Goal: Information Seeking & Learning: Learn about a topic

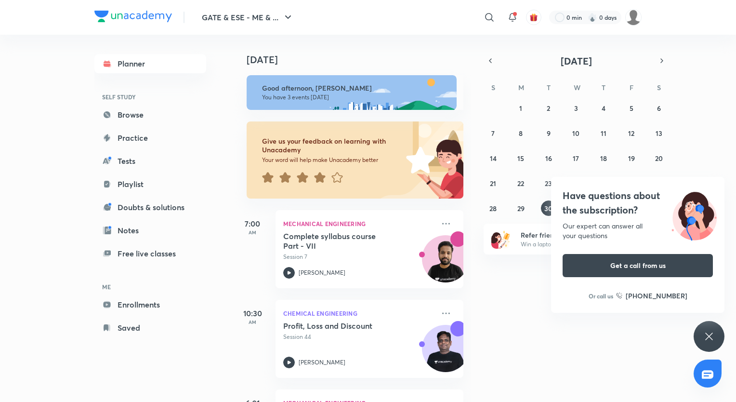
click at [711, 336] on icon at bounding box center [709, 336] width 12 height 12
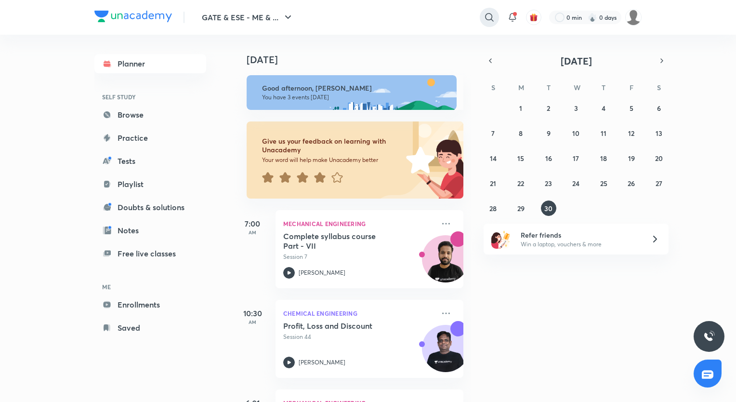
click at [488, 15] on icon at bounding box center [490, 18] width 12 height 12
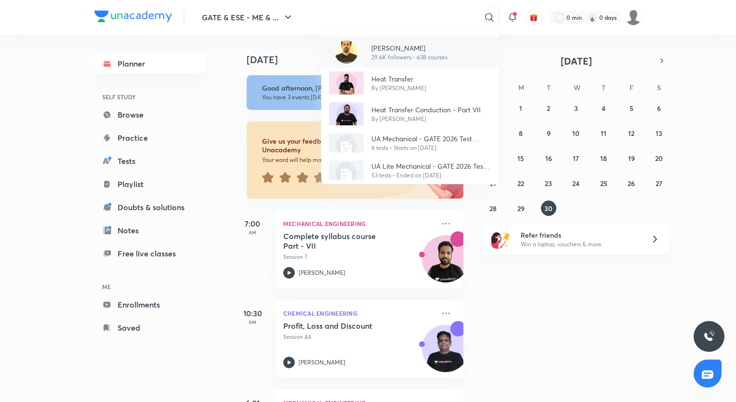
click at [383, 53] on p "29.6K followers • 638 courses" at bounding box center [409, 57] width 76 height 9
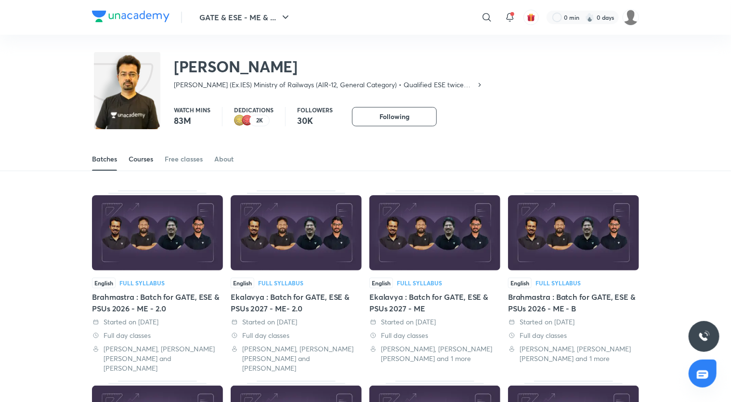
click at [149, 155] on div "Courses" at bounding box center [141, 159] width 25 height 10
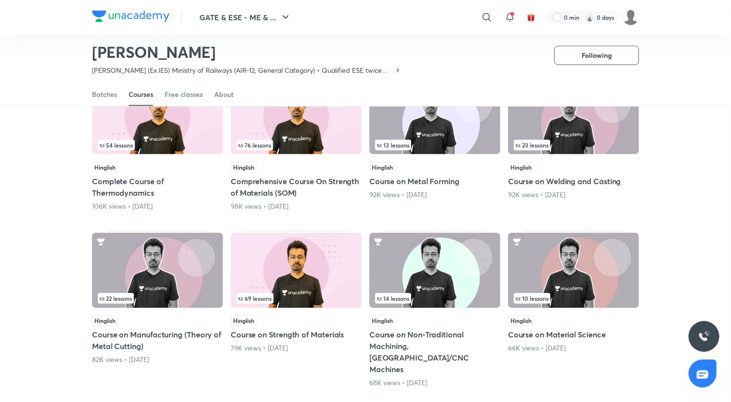
scroll to position [330, 0]
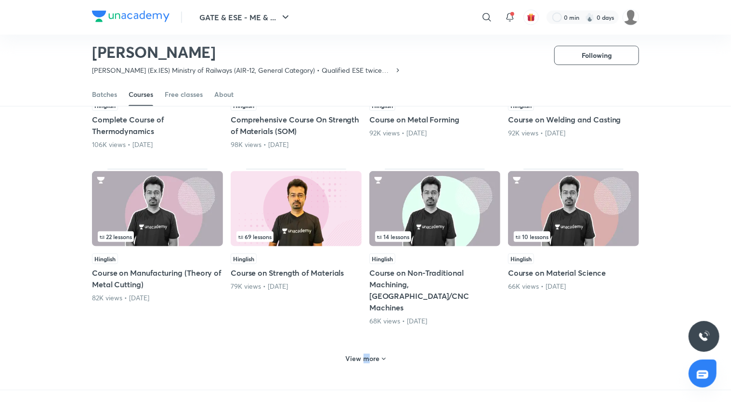
click at [367, 351] on div "View more" at bounding box center [366, 358] width 48 height 15
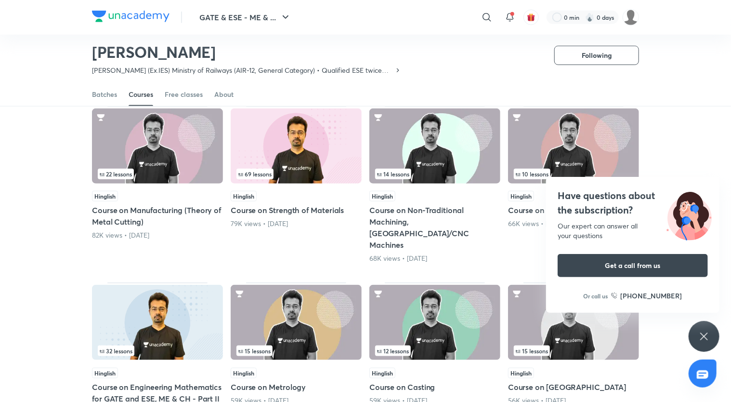
scroll to position [379, 0]
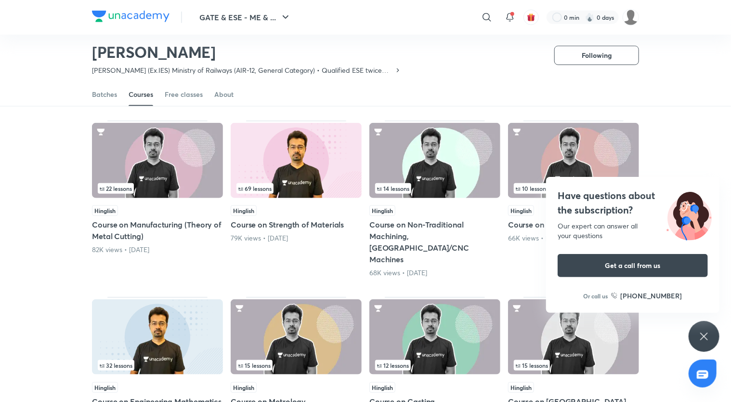
click at [698, 334] on div "Have questions about the subscription? Our expert can answer all your questions…" at bounding box center [704, 336] width 31 height 31
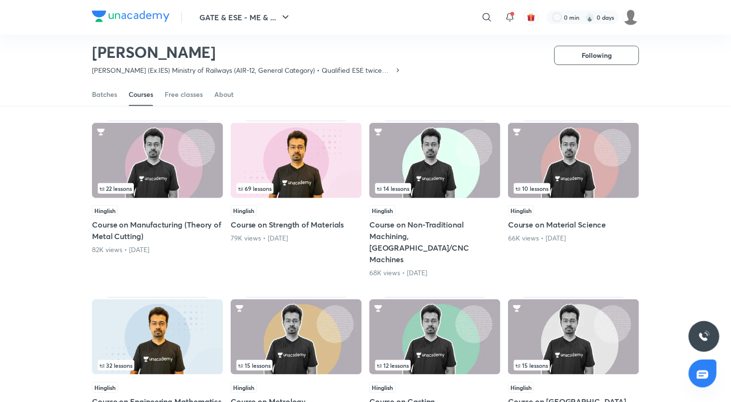
click at [168, 225] on h5 "Course on Manufacturing (Theory of Metal Cutting)" at bounding box center [157, 230] width 131 height 23
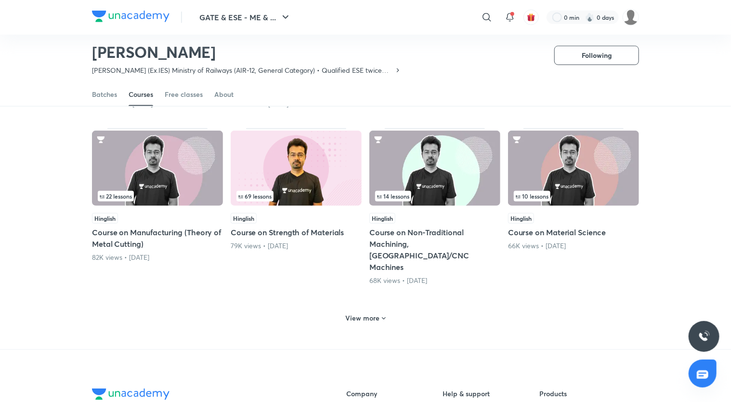
scroll to position [427, 0]
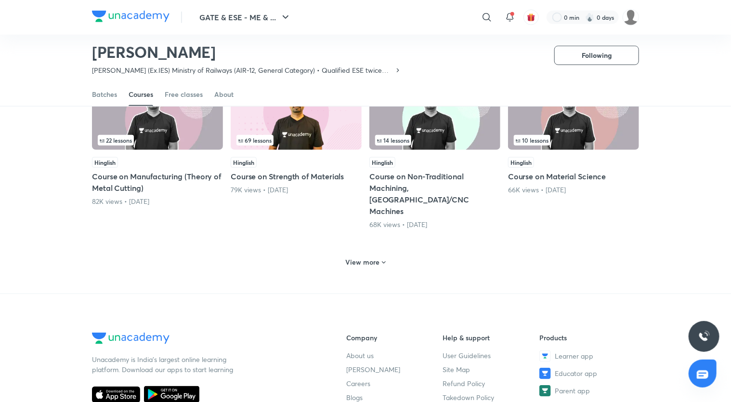
click at [368, 257] on h6 "View more" at bounding box center [363, 262] width 34 height 10
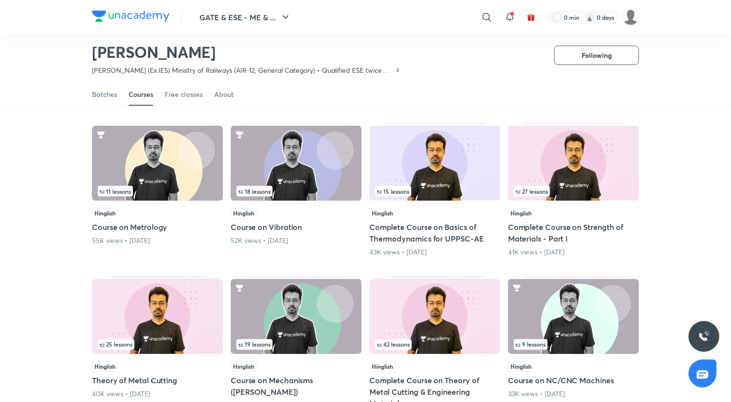
scroll to position [764, 0]
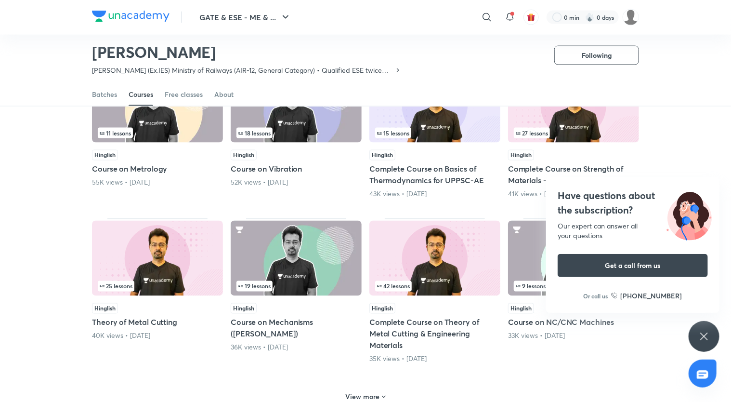
click at [405, 316] on h5 "Complete Course on Theory of Metal Cutting & Engineering Materials" at bounding box center [434, 333] width 131 height 35
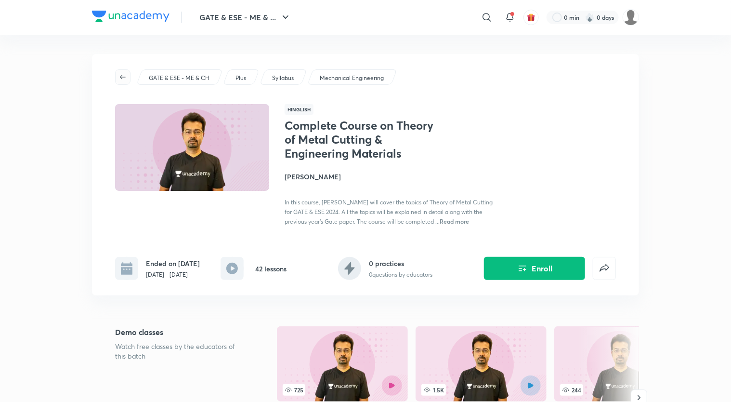
click at [122, 78] on icon "button" at bounding box center [123, 77] width 8 height 8
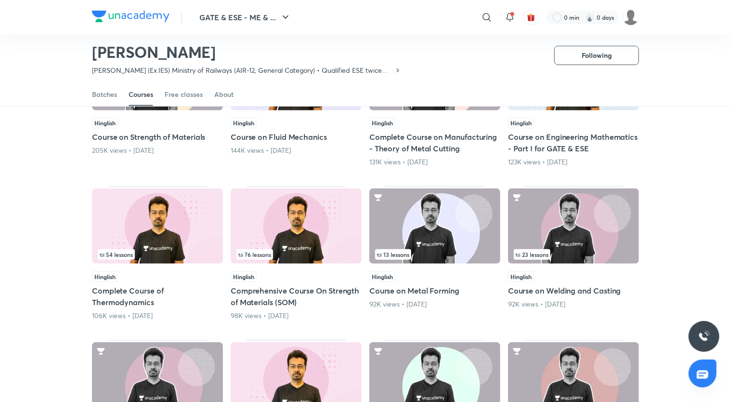
scroll to position [186, 0]
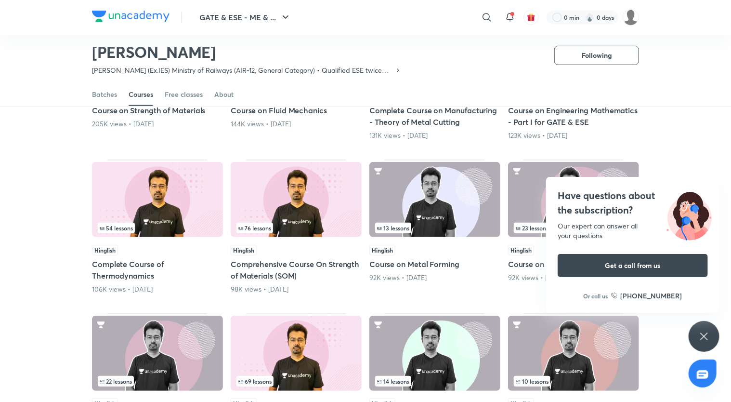
click at [711, 331] on div "Have questions about the subscription? Our expert can answer all your questions…" at bounding box center [704, 336] width 31 height 31
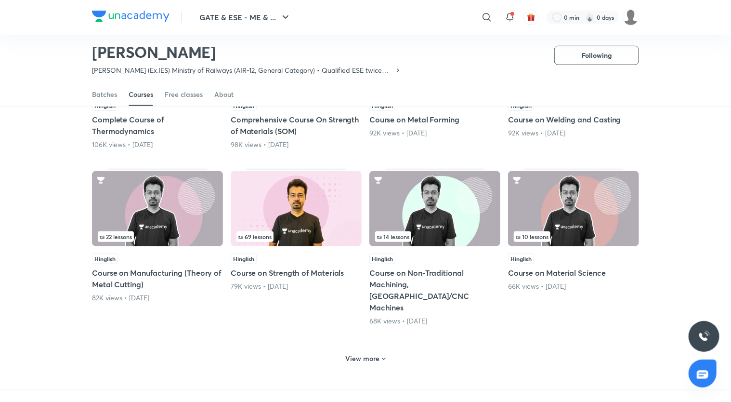
scroll to position [427, 0]
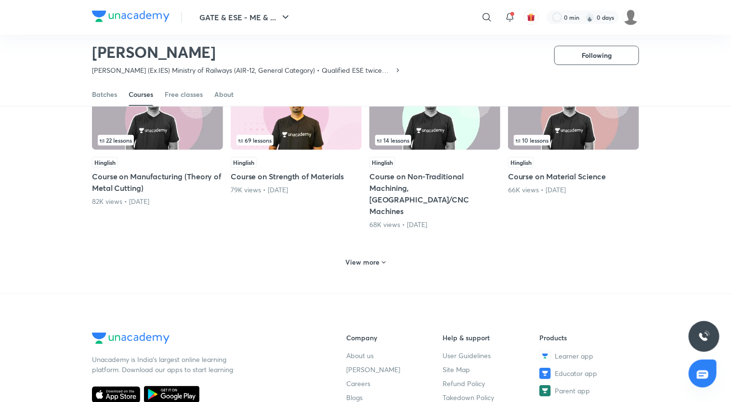
click at [377, 257] on h6 "View more" at bounding box center [363, 262] width 34 height 10
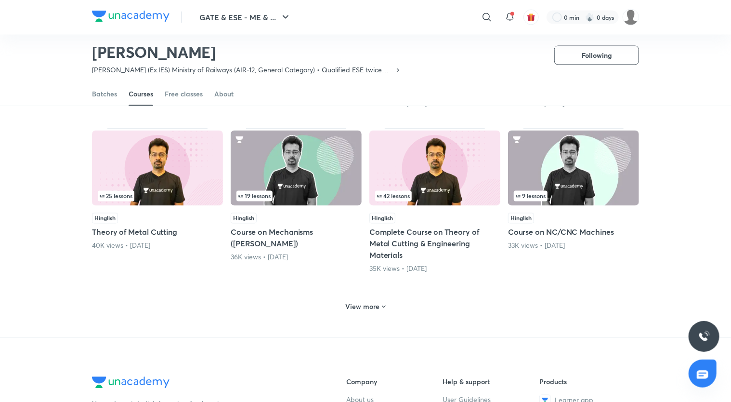
scroll to position [860, 0]
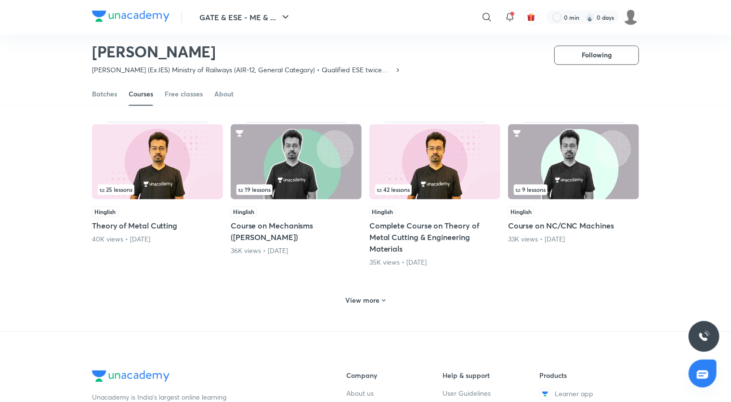
click at [359, 296] on h6 "View more" at bounding box center [363, 301] width 34 height 10
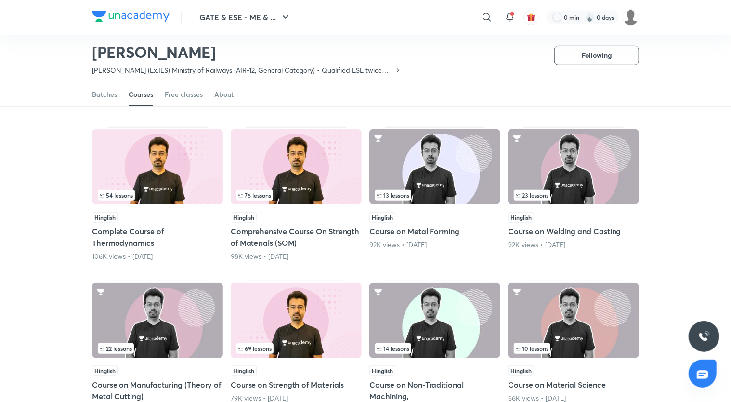
scroll to position [234, 0]
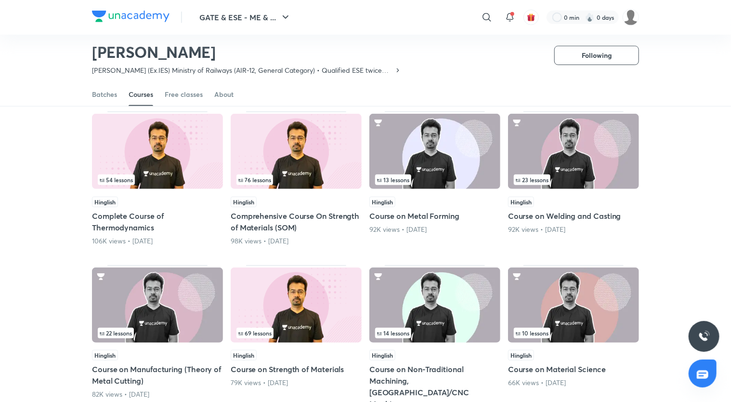
click at [189, 363] on h5 "Course on Manufacturing (Theory of Metal Cutting)" at bounding box center [157, 374] width 131 height 23
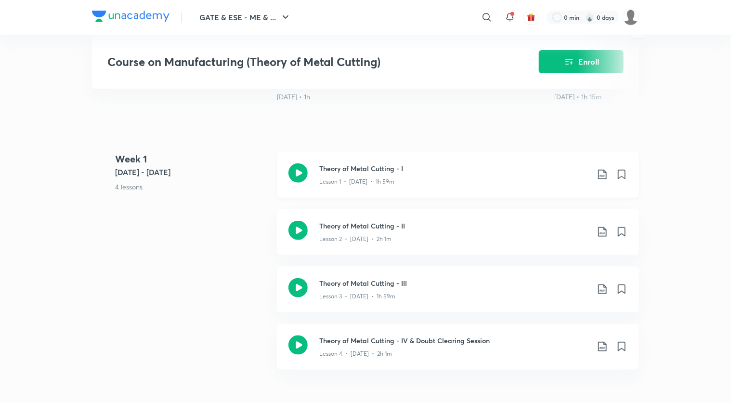
scroll to position [337, 0]
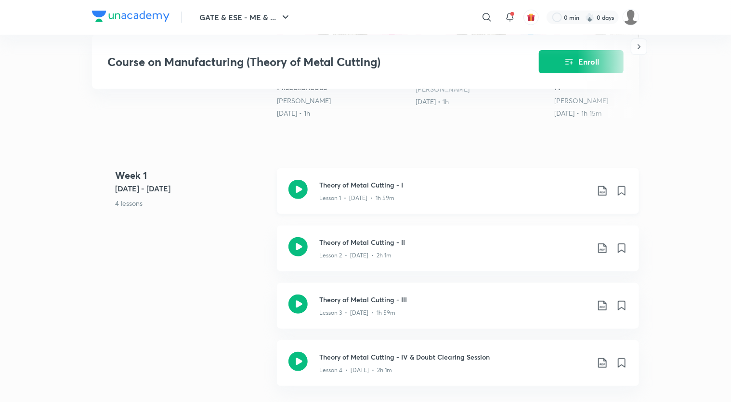
click at [304, 192] on icon at bounding box center [297, 189] width 19 height 19
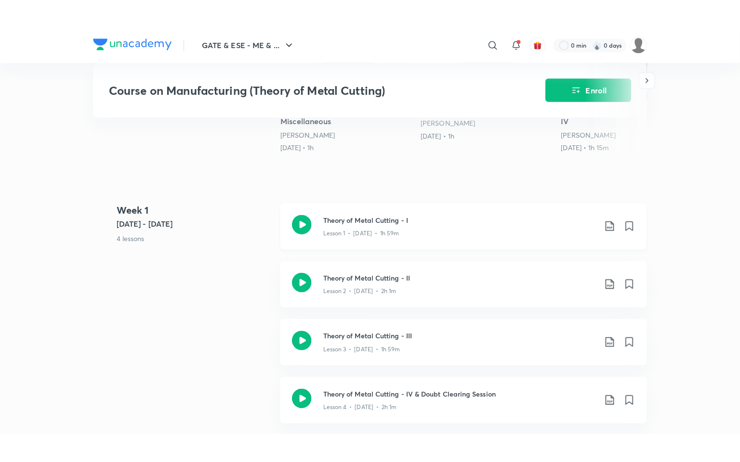
scroll to position [337, 0]
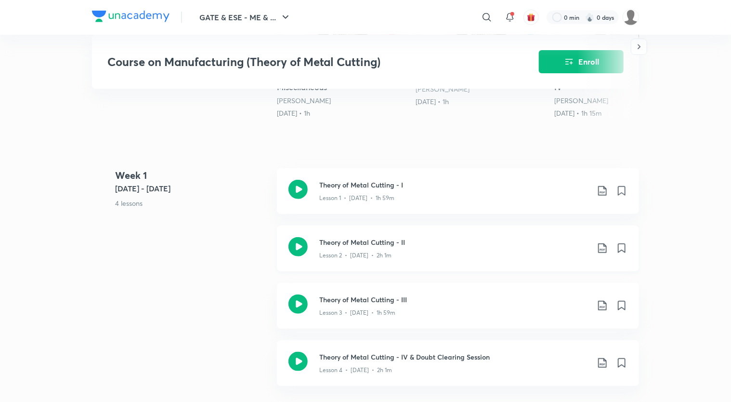
click at [297, 245] on icon at bounding box center [297, 246] width 19 height 19
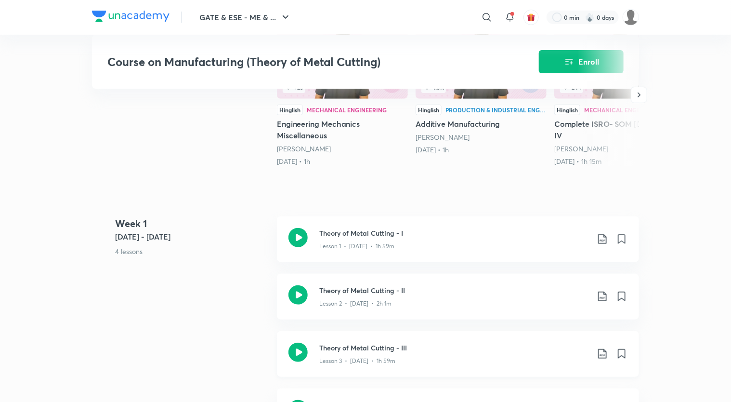
scroll to position [337, 0]
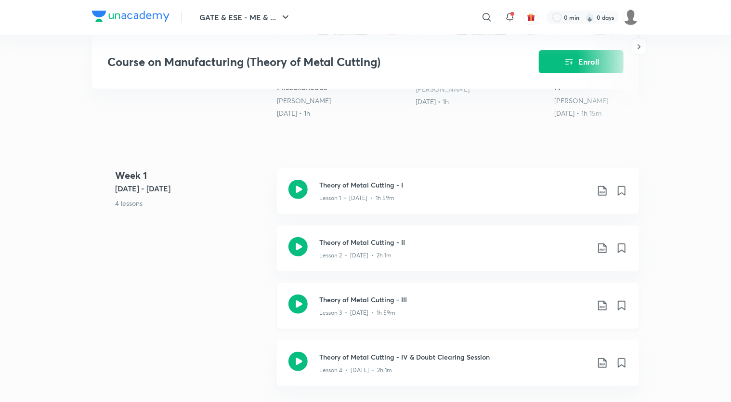
click at [302, 305] on icon at bounding box center [297, 303] width 19 height 19
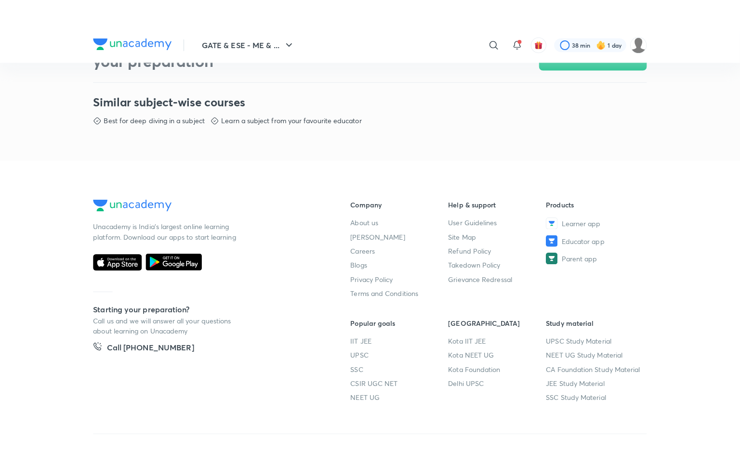
scroll to position [471, 0]
